Goal: Task Accomplishment & Management: Manage account settings

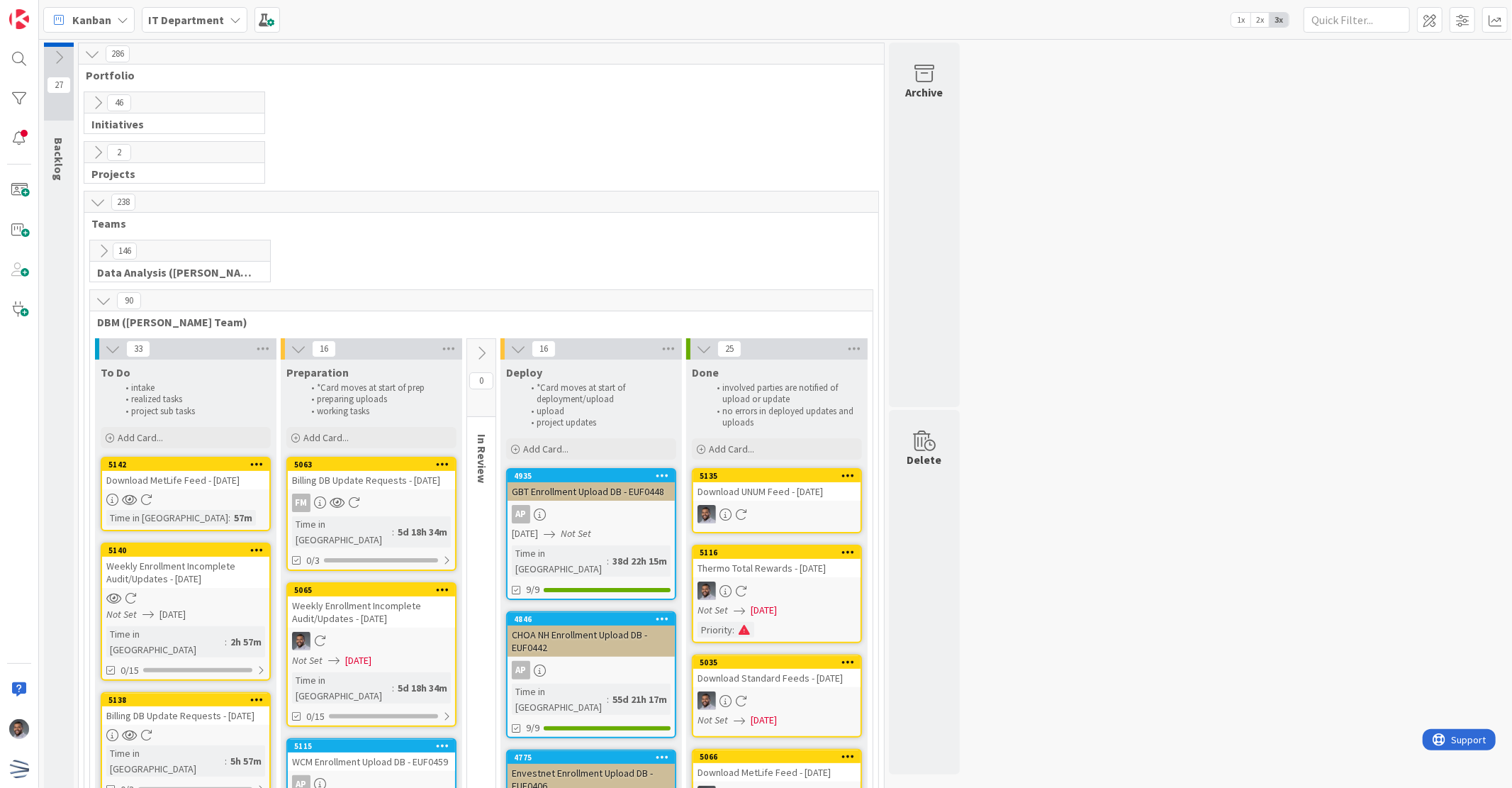
click at [200, 495] on div at bounding box center [186, 500] width 167 height 12
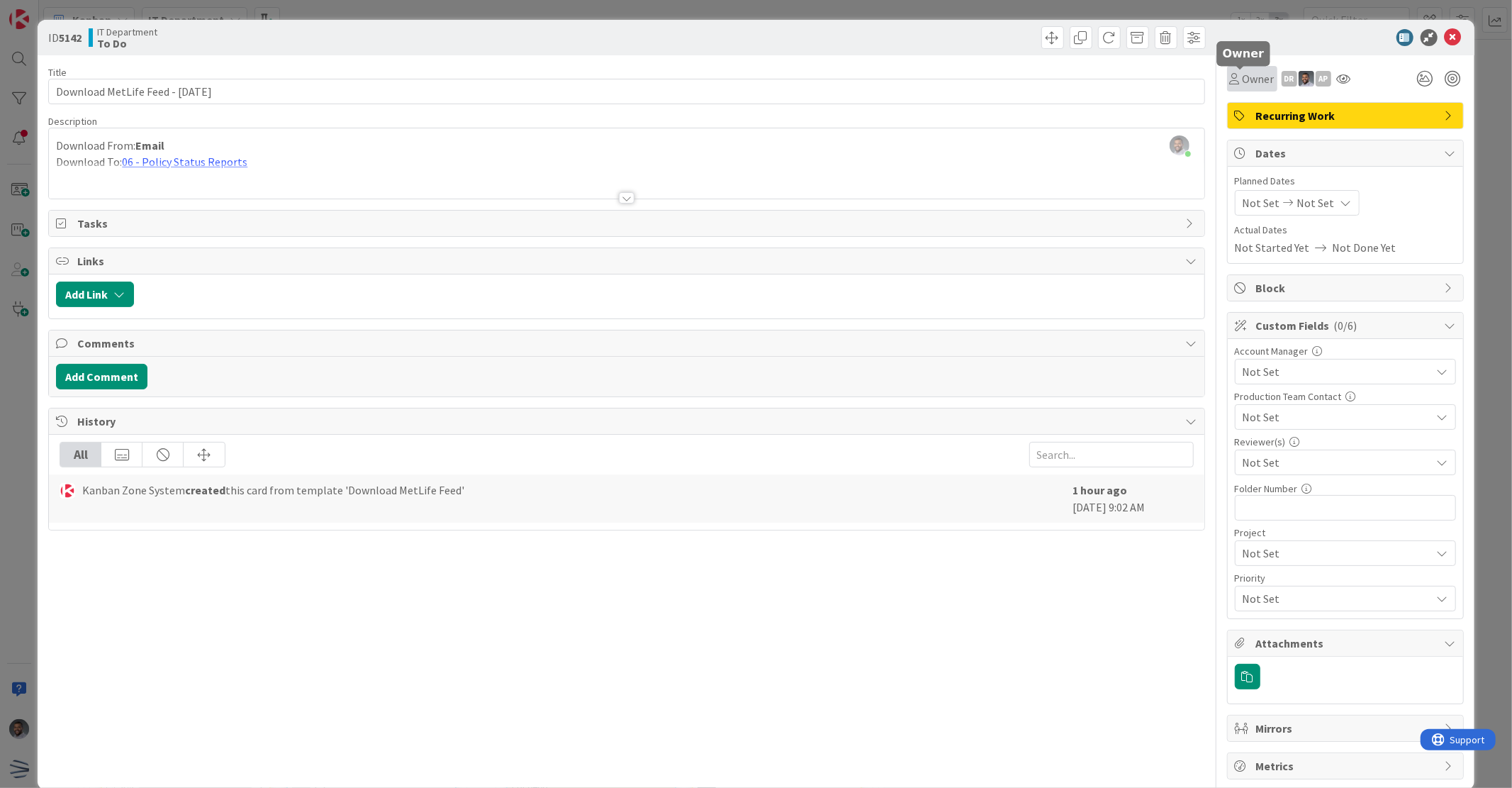
click at [1244, 82] on span "Owner" at bounding box center [1258, 79] width 32 height 17
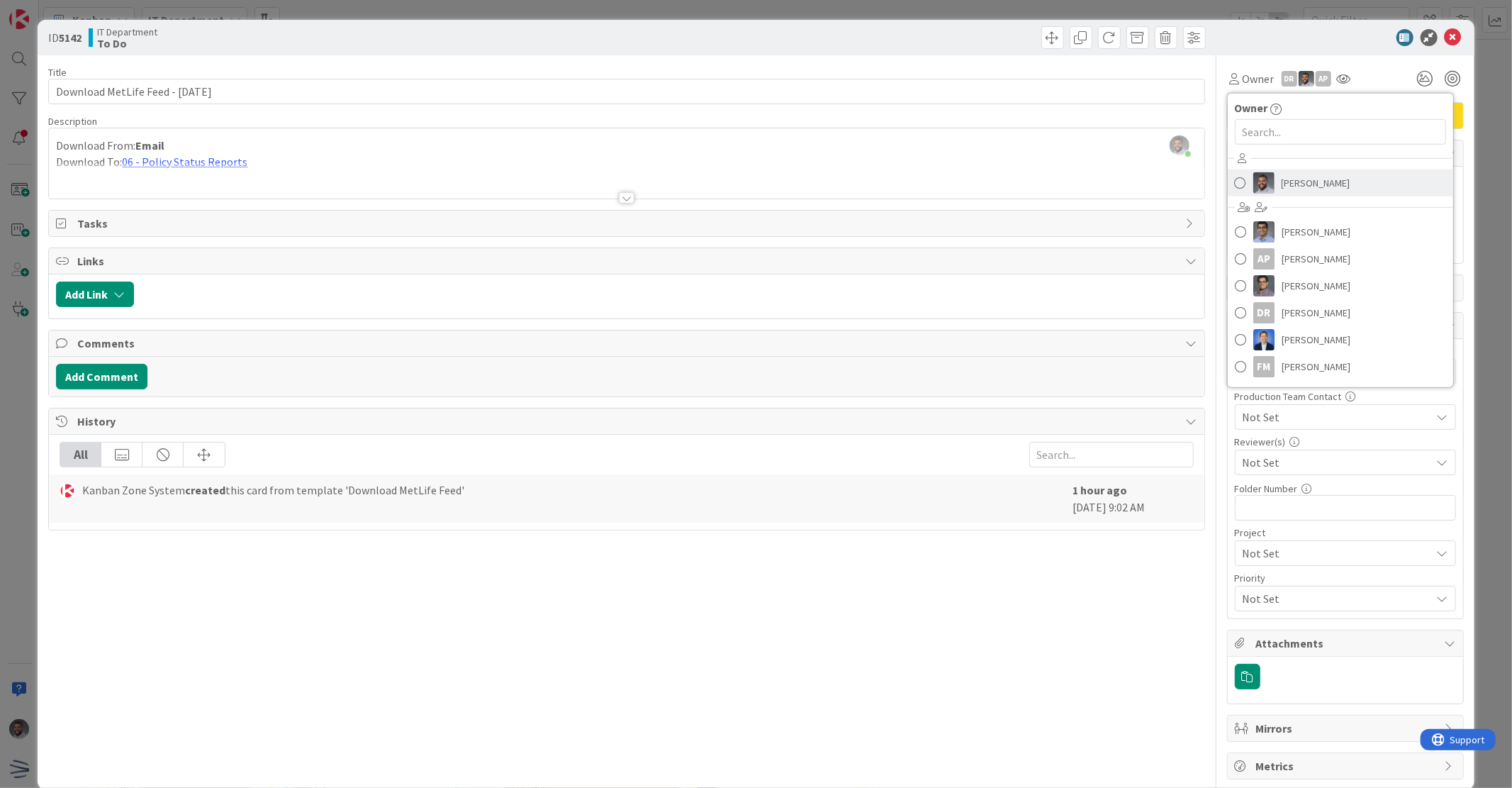
click at [1254, 174] on img at bounding box center [1264, 183] width 21 height 21
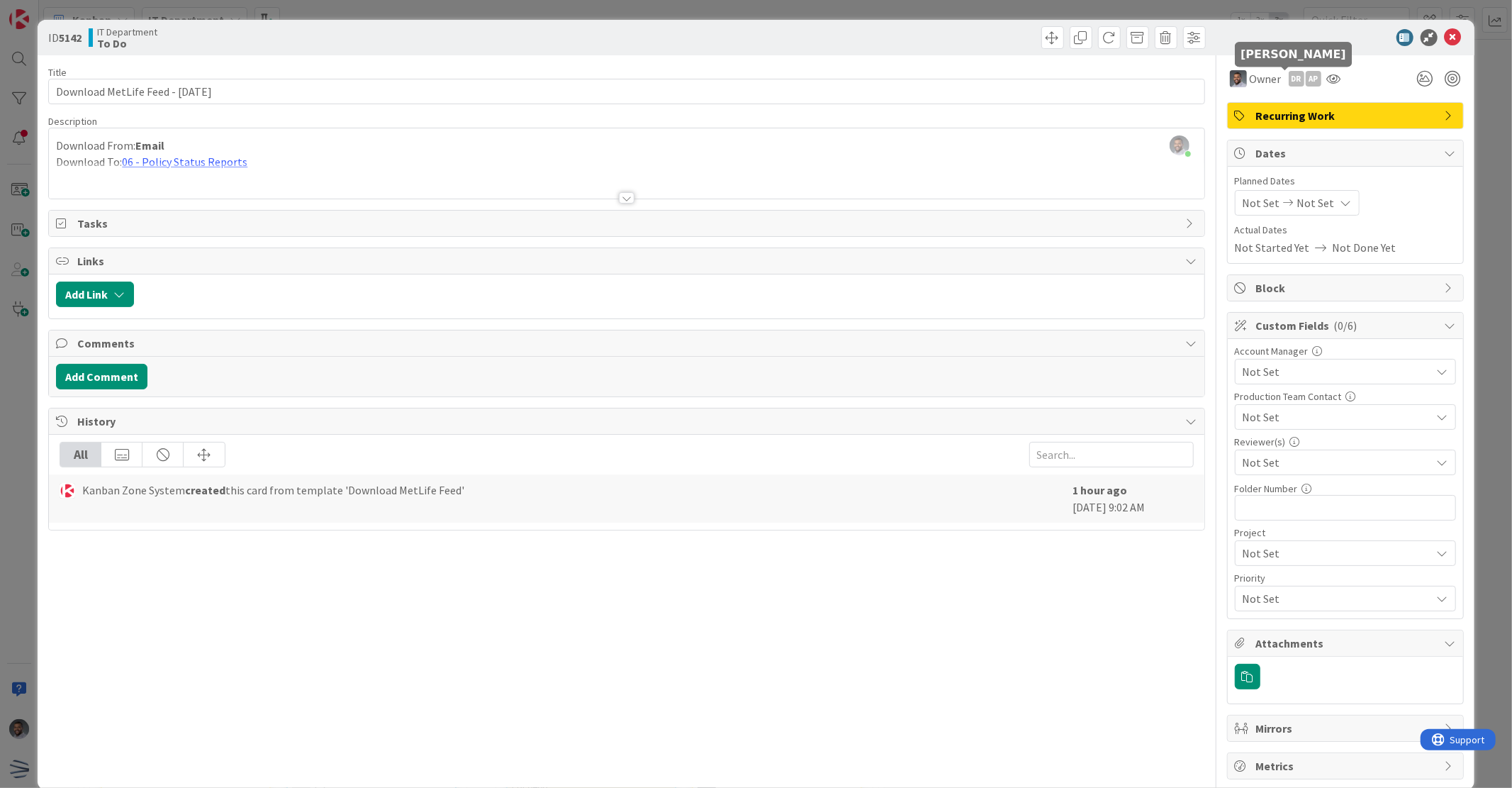
click at [1289, 75] on div "DR" at bounding box center [1297, 79] width 16 height 16
click at [1242, 106] on link "Remove" at bounding box center [1247, 106] width 112 height 23
click at [1289, 76] on div "AP" at bounding box center [1297, 79] width 16 height 16
click at [1270, 104] on link "Remove" at bounding box center [1247, 106] width 112 height 23
click at [1446, 39] on icon at bounding box center [1454, 38] width 17 height 17
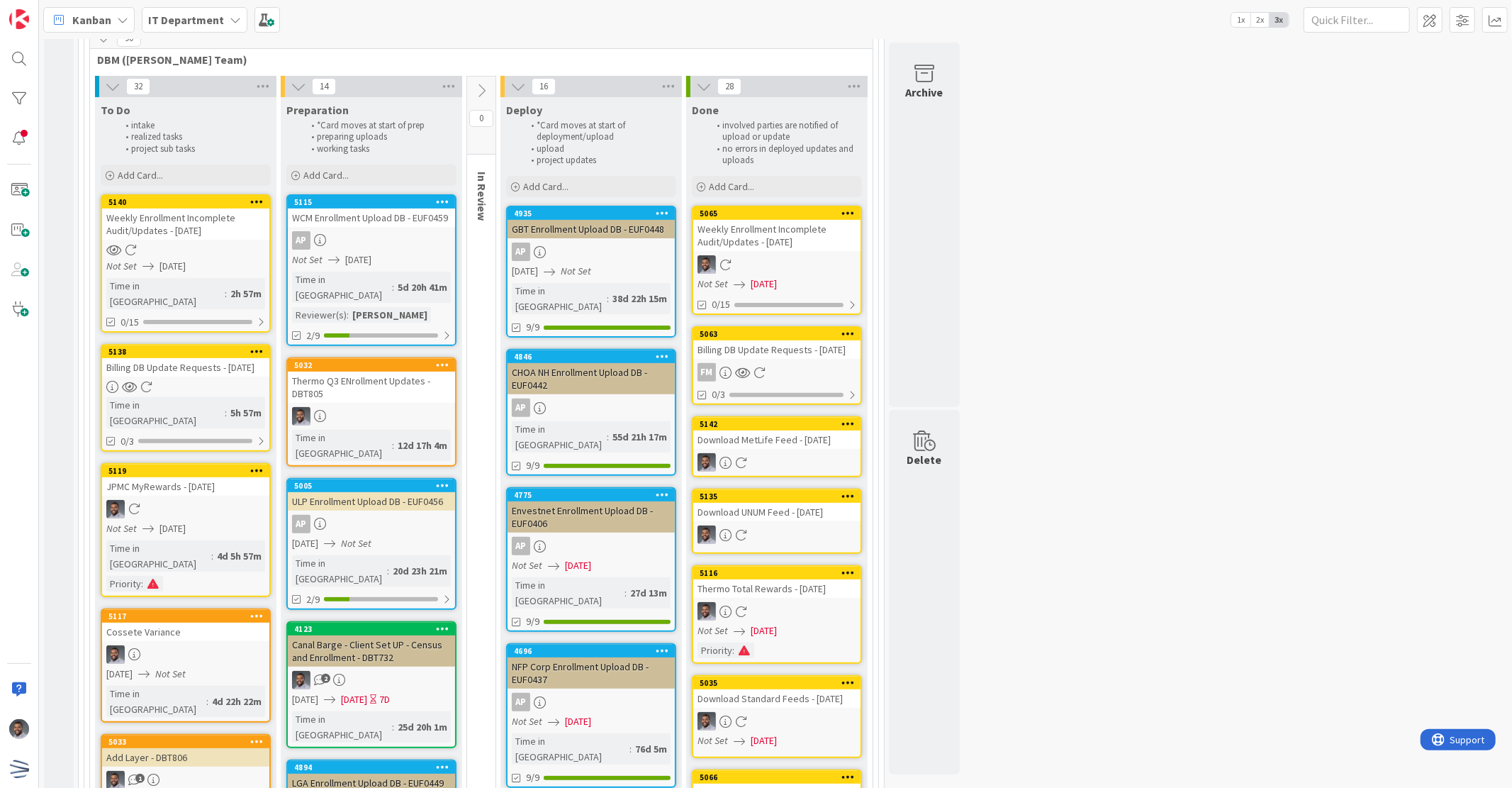
scroll to position [158, 0]
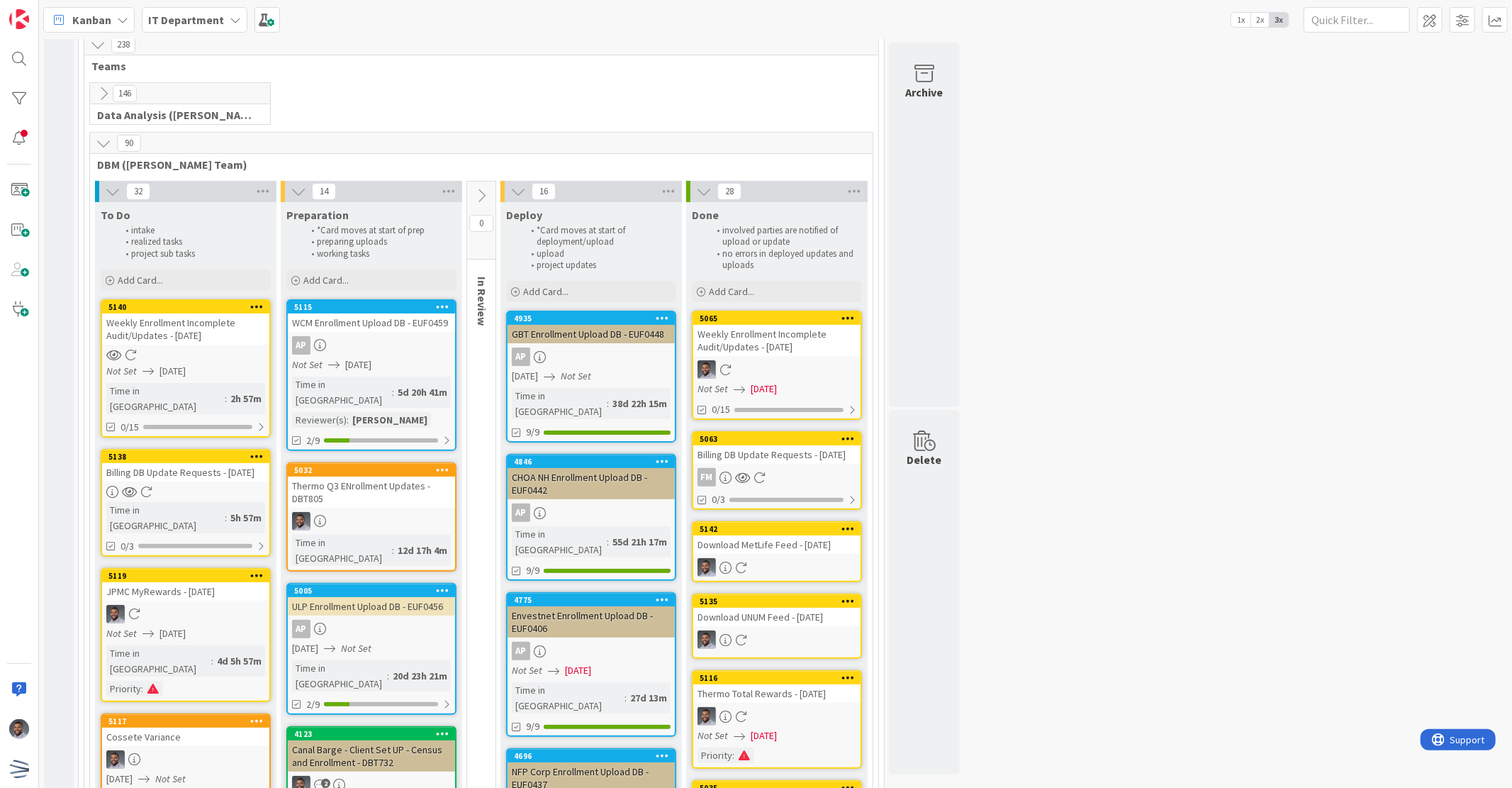
click at [179, 344] on link "5140 Weekly Enrollment Incomplete Audit/Updates - [DATE] Not Set [DATE] Time in…" at bounding box center [186, 369] width 170 height 139
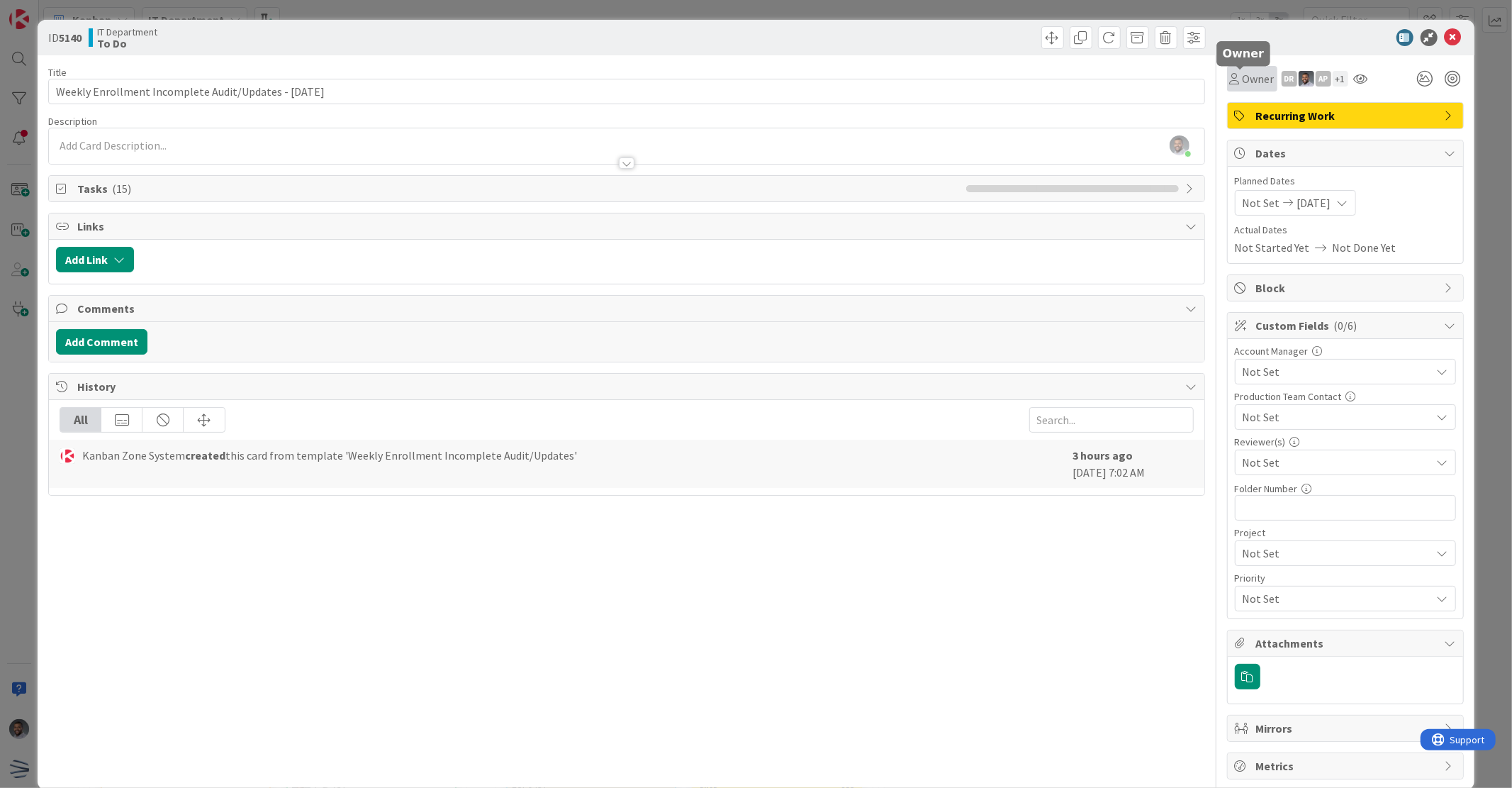
click at [1230, 84] on icon at bounding box center [1235, 79] width 10 height 11
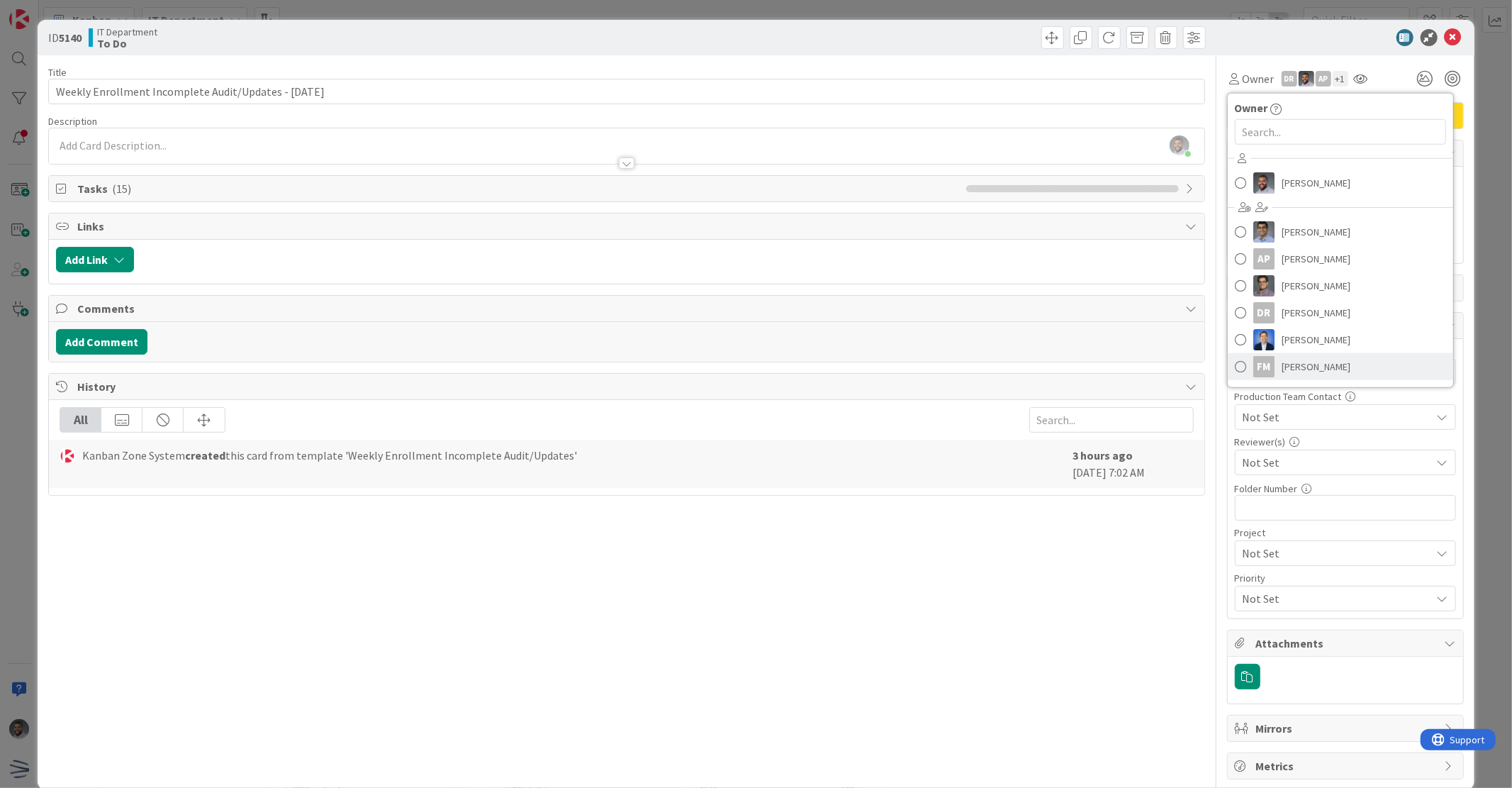
click at [1293, 360] on span "[PERSON_NAME]" at bounding box center [1316, 366] width 69 height 21
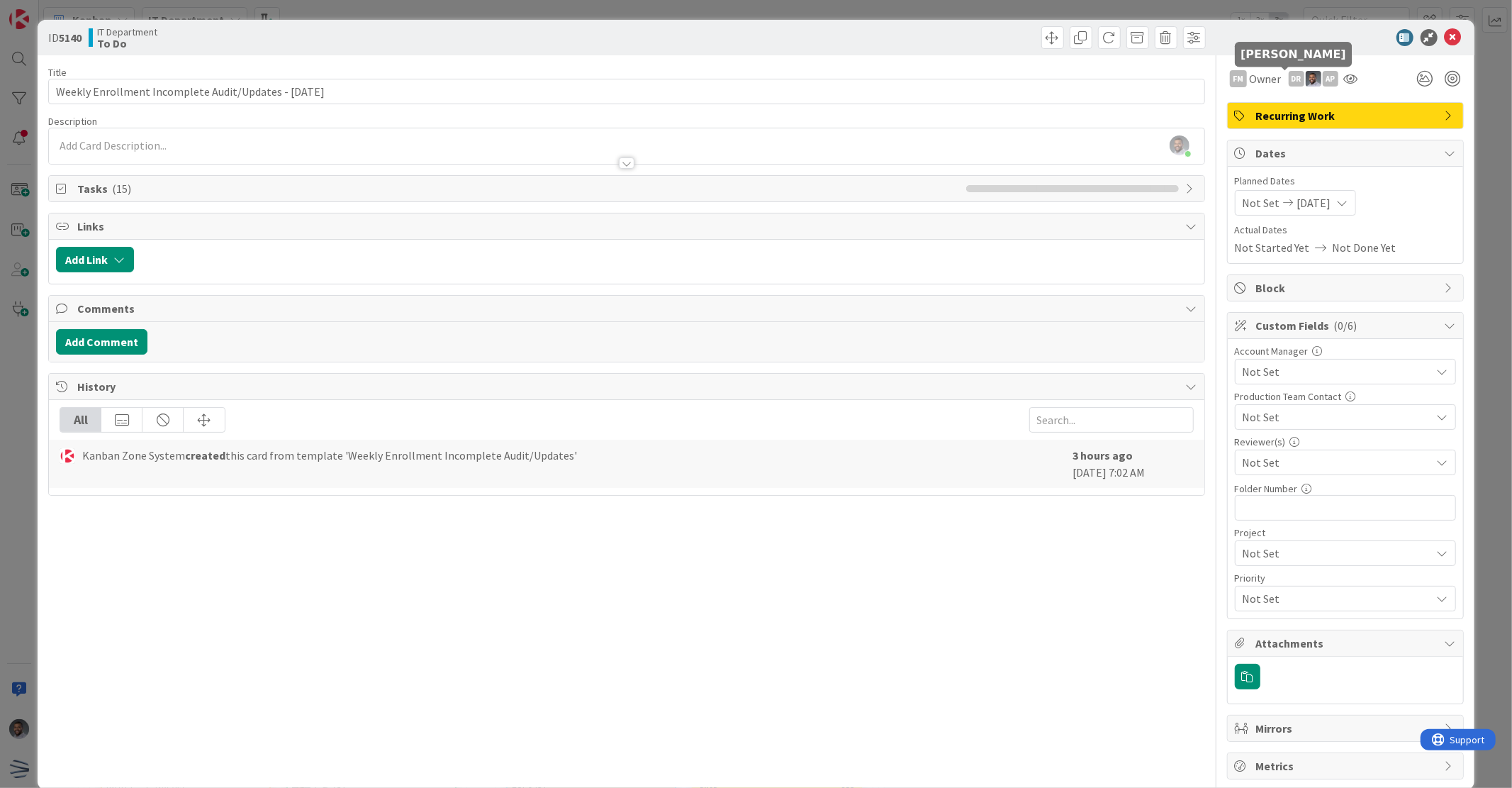
click at [1289, 80] on div "DR" at bounding box center [1297, 79] width 16 height 16
click at [1266, 109] on link "Remove" at bounding box center [1247, 106] width 112 height 23
click at [1306, 80] on div "AP" at bounding box center [1314, 79] width 16 height 16
click at [1288, 100] on link "Remove" at bounding box center [1265, 106] width 112 height 23
click at [1445, 39] on icon at bounding box center [1454, 38] width 17 height 17
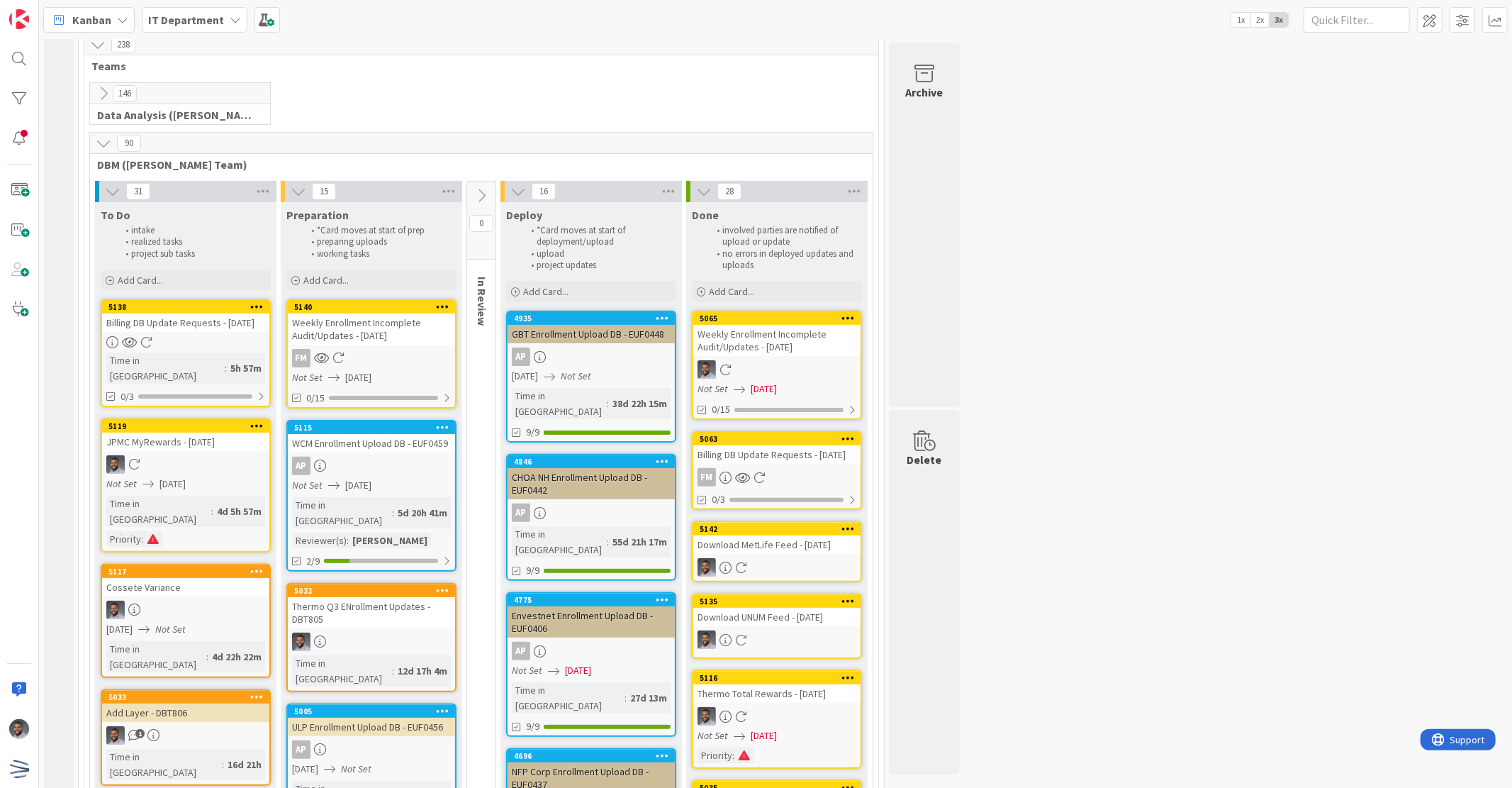
click at [198, 319] on div "Billing DB Update Requests - [DATE]" at bounding box center [186, 322] width 167 height 18
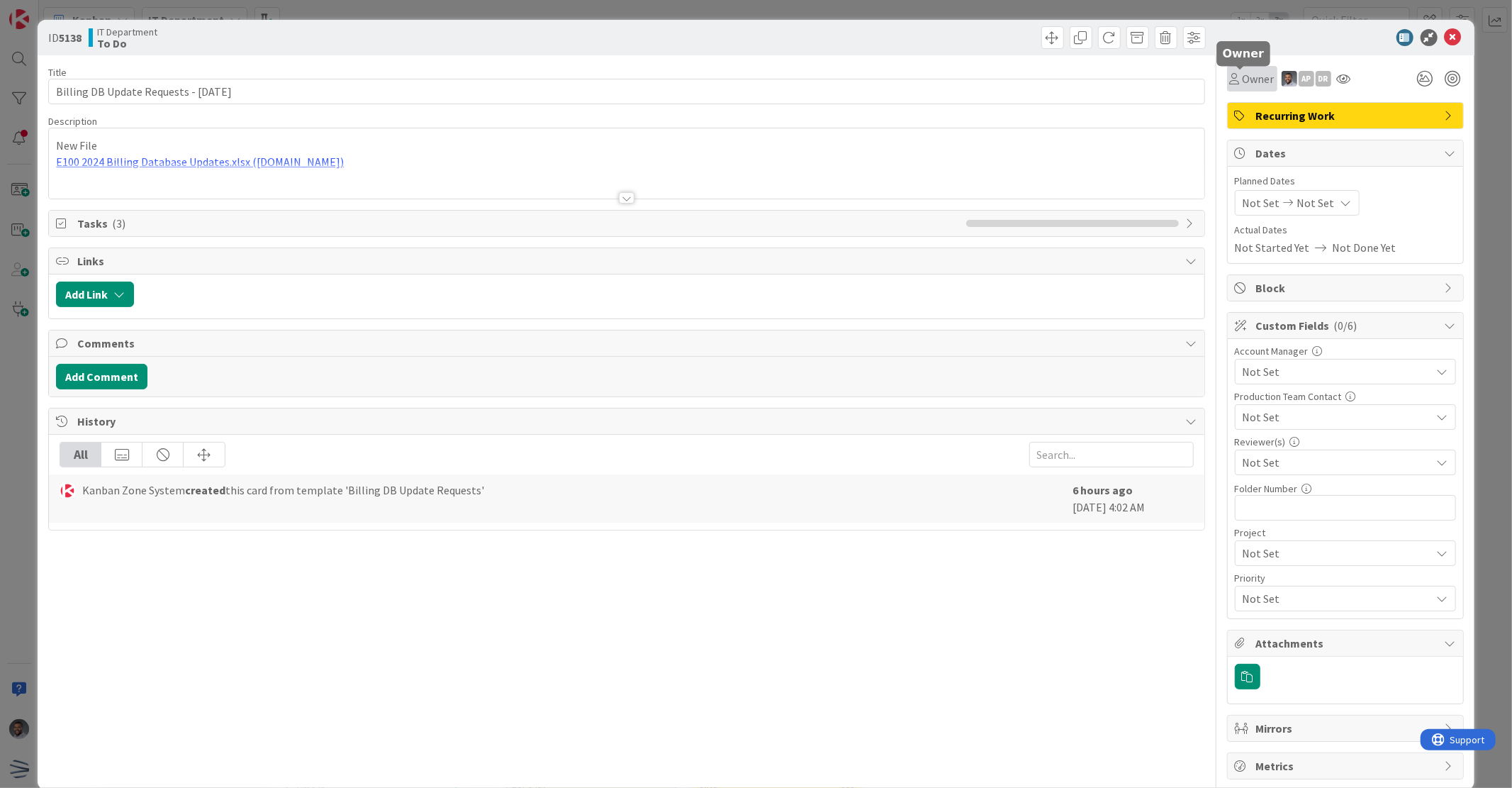
click at [1246, 81] on span "Owner" at bounding box center [1258, 79] width 32 height 17
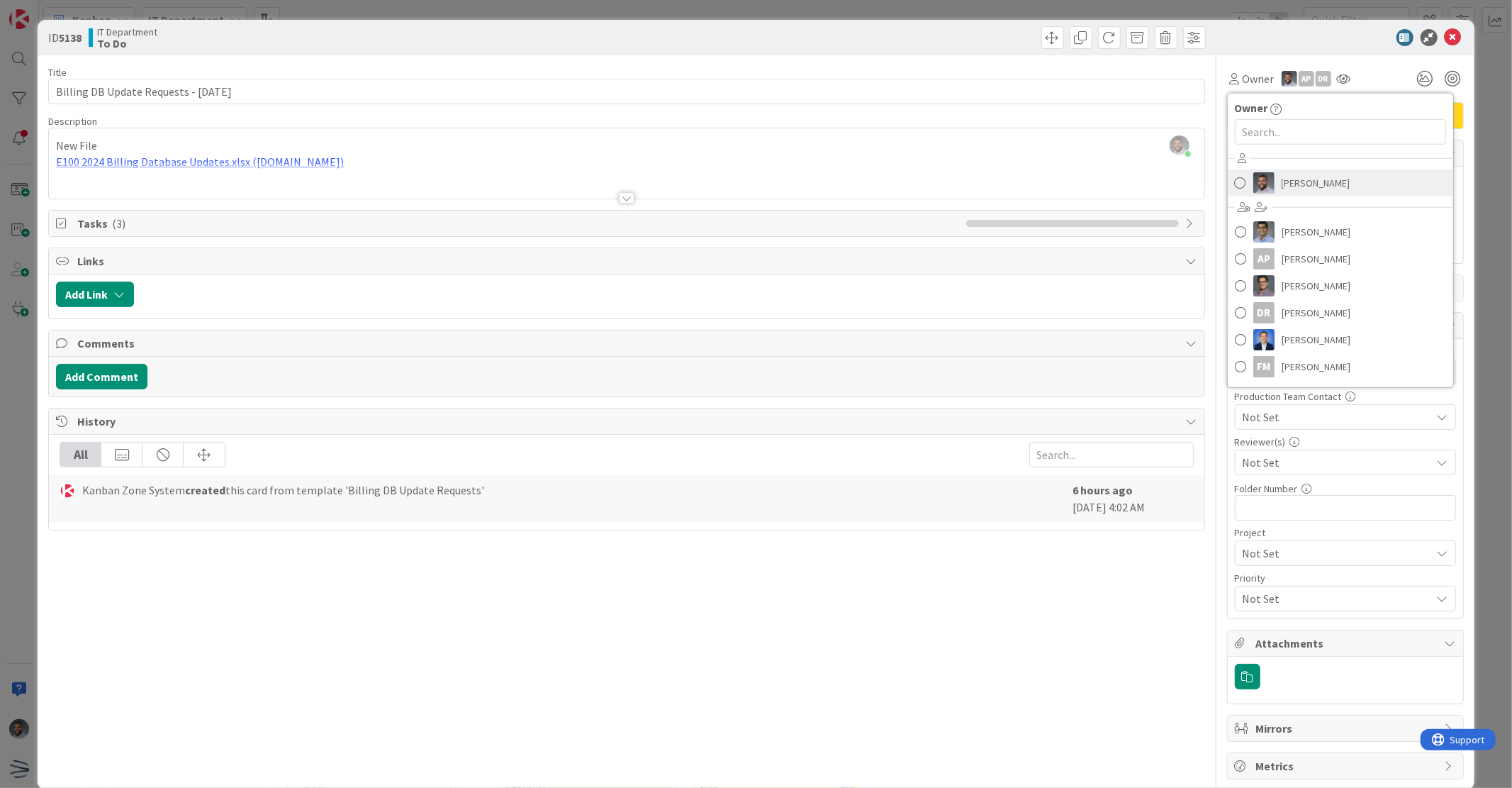
click at [1255, 194] on link "[PERSON_NAME]" at bounding box center [1340, 183] width 225 height 27
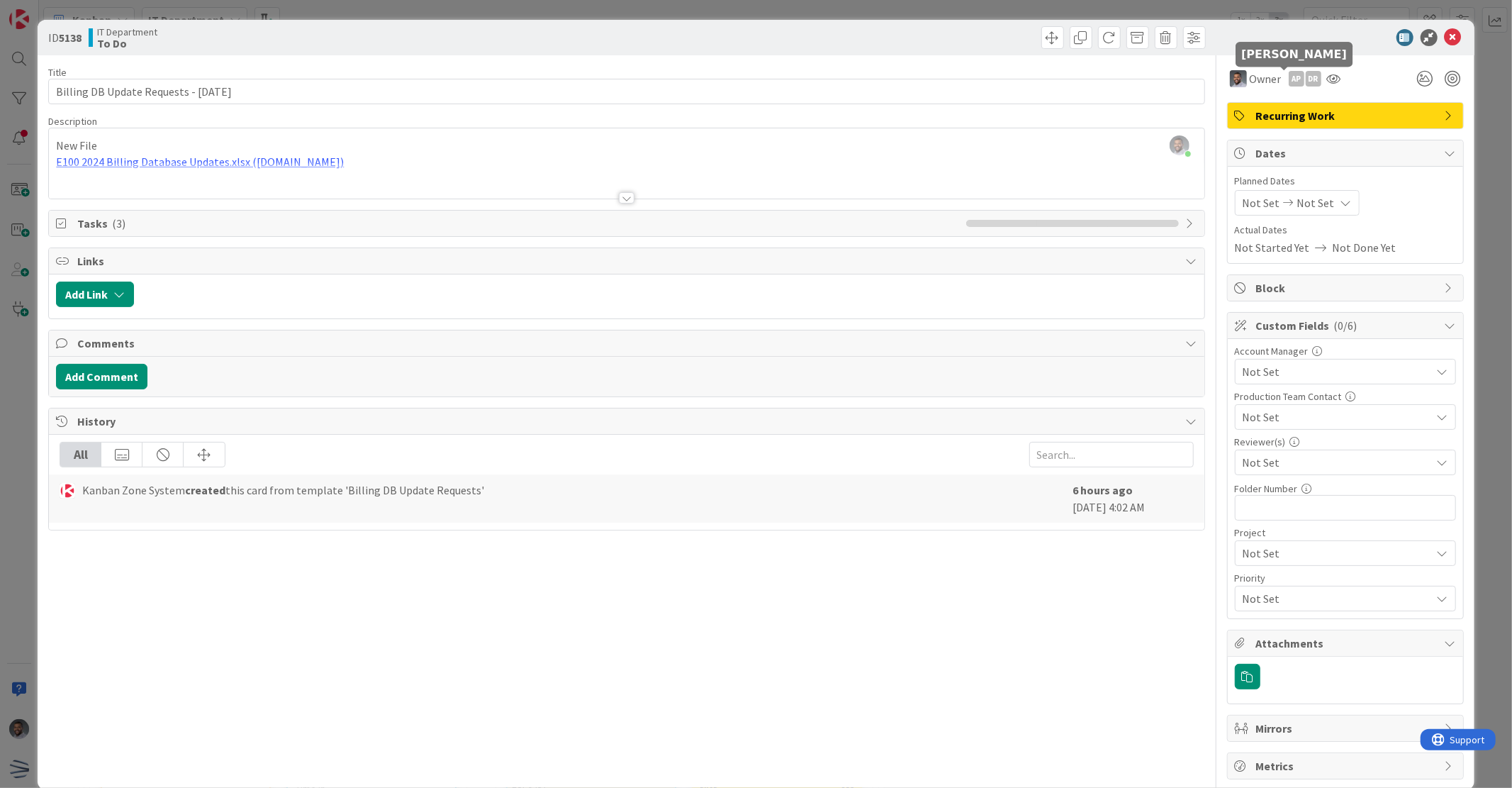
click at [1289, 74] on div "AP" at bounding box center [1297, 79] width 16 height 16
click at [1249, 104] on link "Remove" at bounding box center [1247, 106] width 112 height 23
click at [1289, 76] on div "DR" at bounding box center [1297, 79] width 16 height 16
click at [1264, 102] on link "Remove" at bounding box center [1247, 106] width 112 height 23
click at [1445, 39] on icon at bounding box center [1454, 38] width 17 height 17
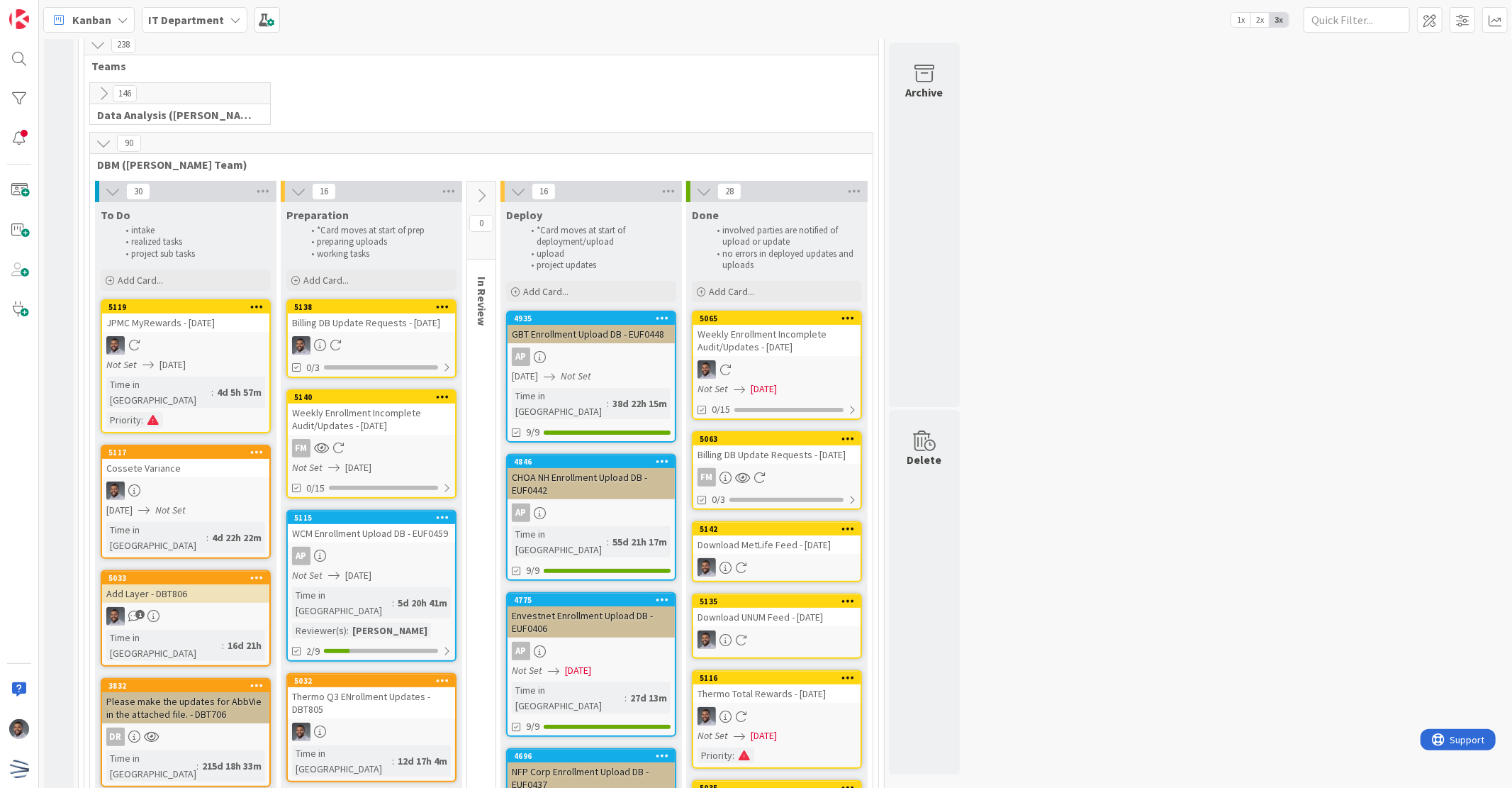
click at [393, 687] on div "Thermo Q3 ENrollment Updates - DBT805" at bounding box center [371, 703] width 167 height 32
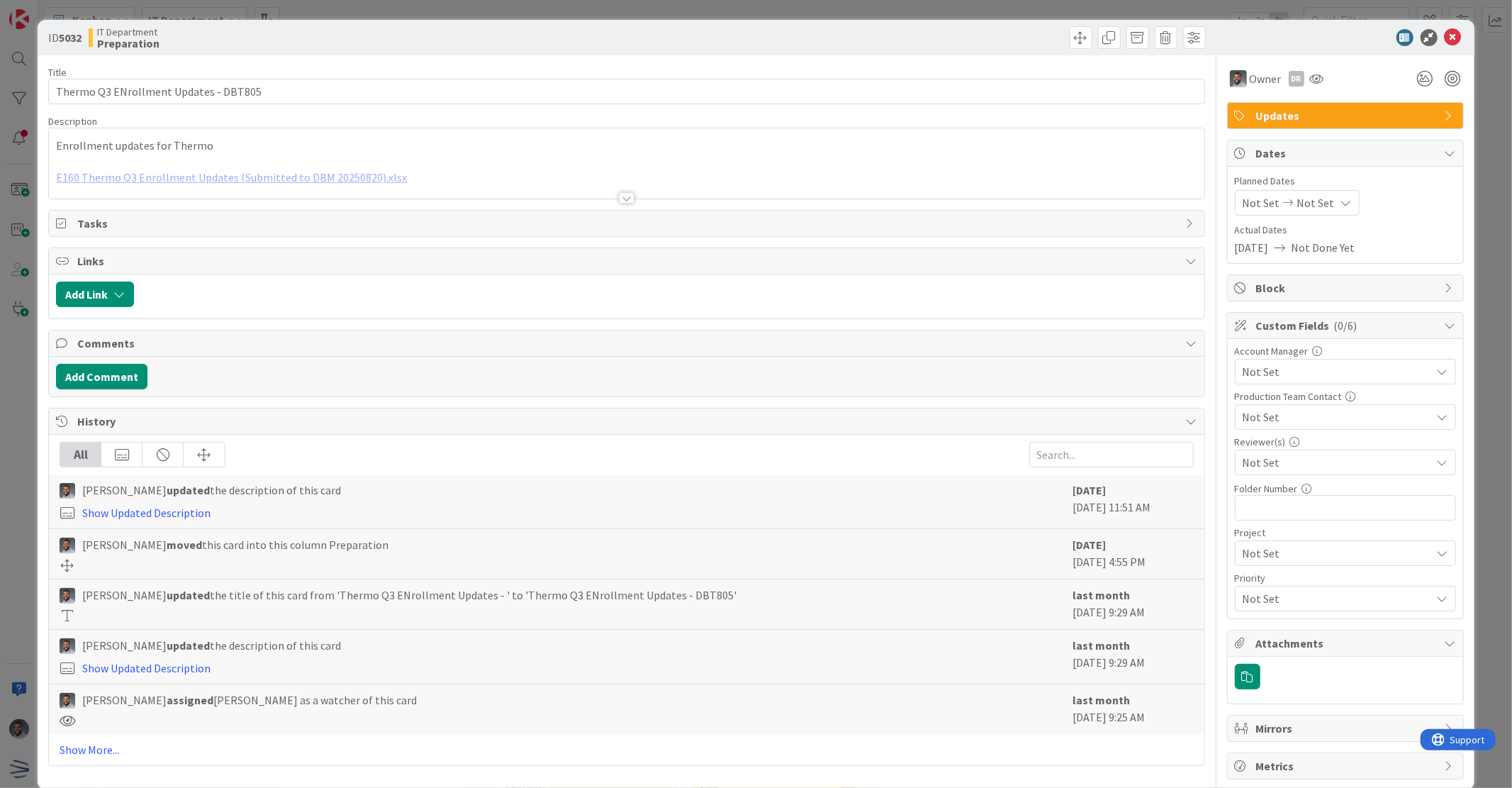
click at [408, 156] on div "Enrollment updates for Thermo E160 Thermo Q3 Enrollment Updates (Submitted to D…" at bounding box center [626, 163] width 1154 height 70
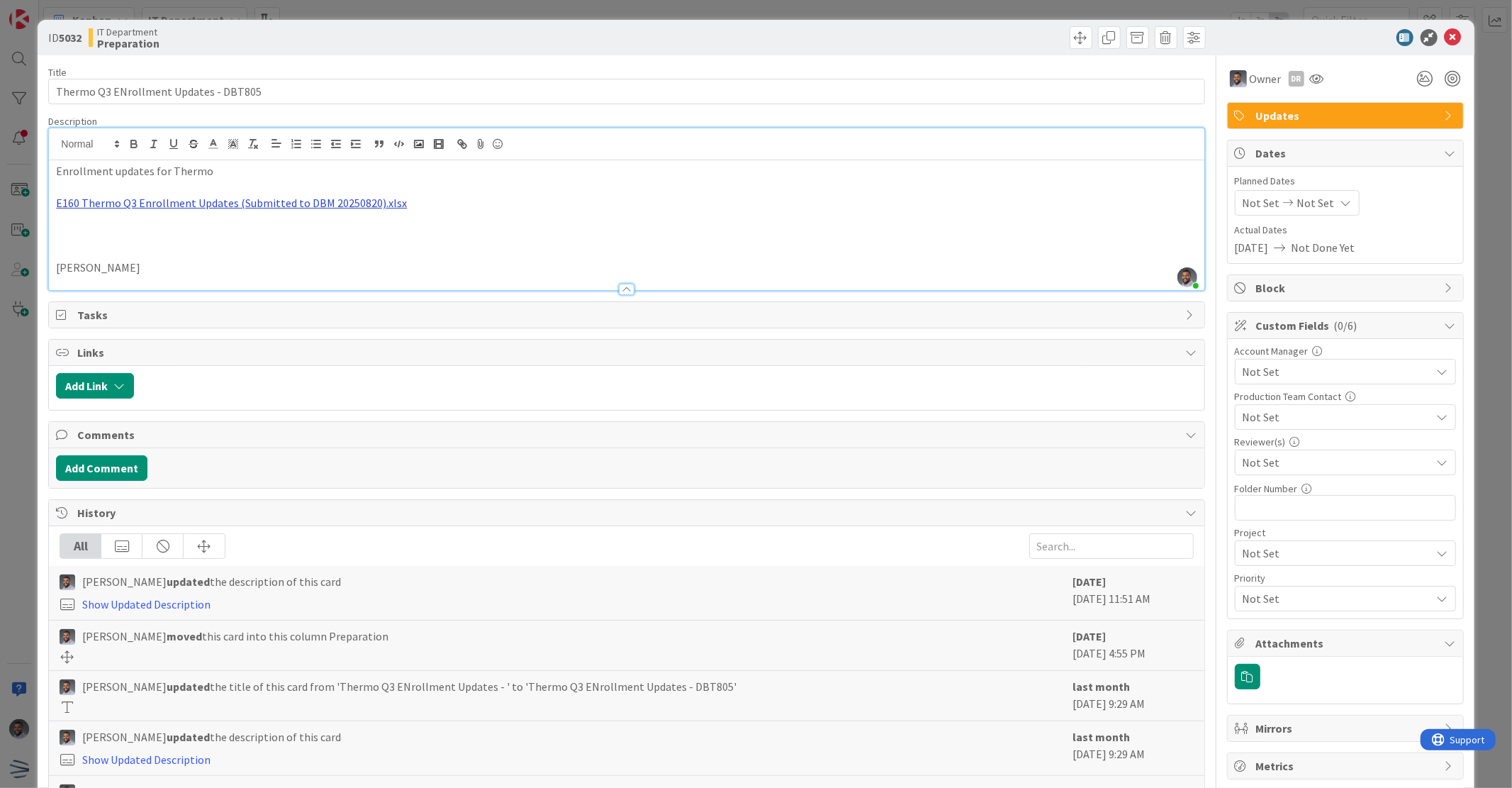
click at [361, 208] on link "E160 Thermo Q3 Enrollment Updates (Submitted to DBM 20250820).xlsx" at bounding box center [232, 203] width 351 height 14
click at [209, 228] on link "[URL][DOMAIN_NAME]" at bounding box center [188, 231] width 97 height 18
